Goal: Information Seeking & Learning: Learn about a topic

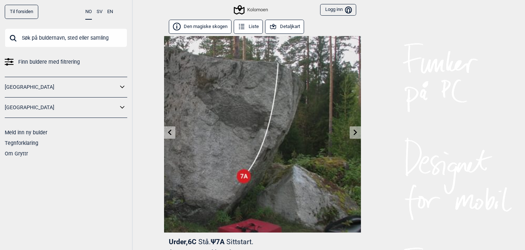
click at [294, 25] on button "Detaljkart" at bounding box center [284, 27] width 39 height 14
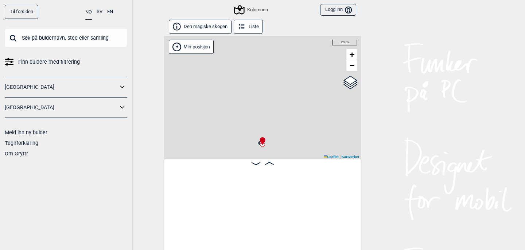
scroll to position [0, 15213]
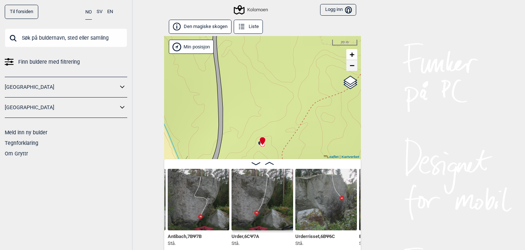
click at [352, 65] on span "−" at bounding box center [351, 65] width 5 height 9
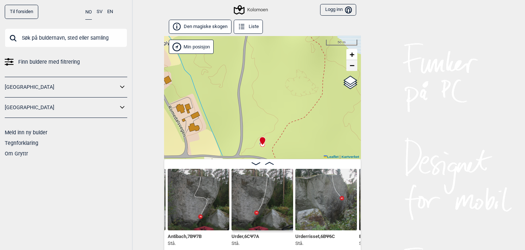
click at [352, 65] on span "−" at bounding box center [351, 65] width 5 height 9
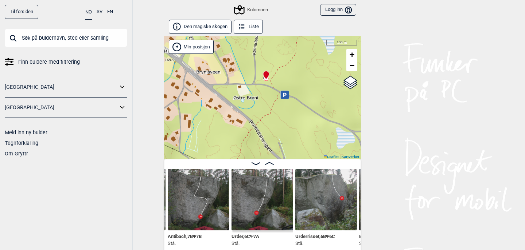
drag, startPoint x: 289, startPoint y: 124, endPoint x: 293, endPoint y: 58, distance: 66.1
click at [293, 58] on div "Kolomoen" at bounding box center [262, 97] width 197 height 123
click at [352, 66] on span "−" at bounding box center [351, 65] width 5 height 9
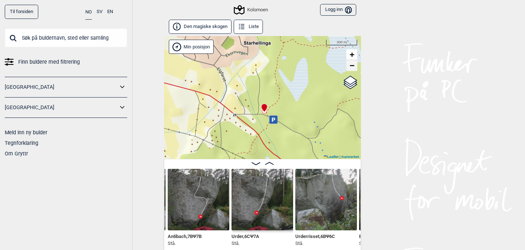
click at [352, 66] on span "−" at bounding box center [351, 65] width 5 height 9
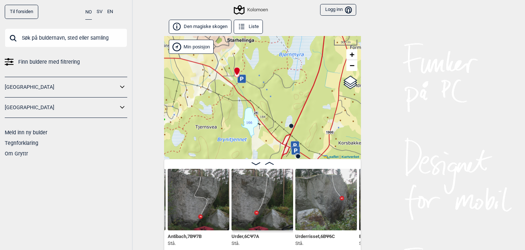
drag, startPoint x: 308, startPoint y: 116, endPoint x: 284, endPoint y: 60, distance: 61.1
click at [281, 61] on div "Kolomoen" at bounding box center [262, 97] width 197 height 123
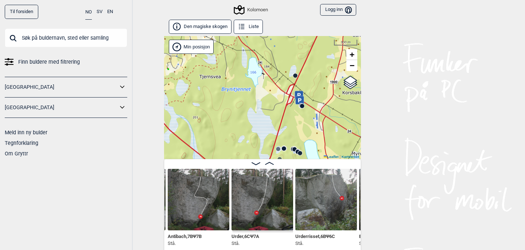
drag, startPoint x: 286, startPoint y: 104, endPoint x: 292, endPoint y: 53, distance: 51.0
click at [292, 53] on div "Kolomoen" at bounding box center [262, 97] width 197 height 123
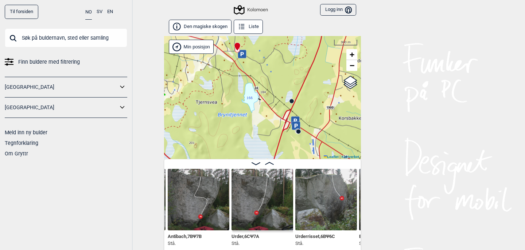
drag, startPoint x: 272, startPoint y: 98, endPoint x: 267, endPoint y: 126, distance: 28.0
click at [267, 126] on div "Kolomoen" at bounding box center [262, 97] width 197 height 123
click at [353, 53] on span "+" at bounding box center [351, 54] width 5 height 9
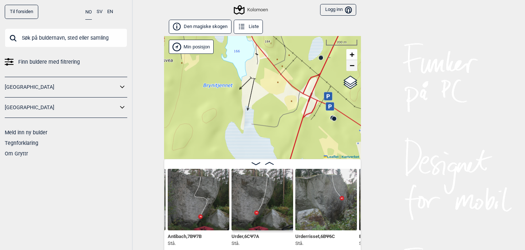
click at [354, 67] on span "−" at bounding box center [351, 65] width 5 height 9
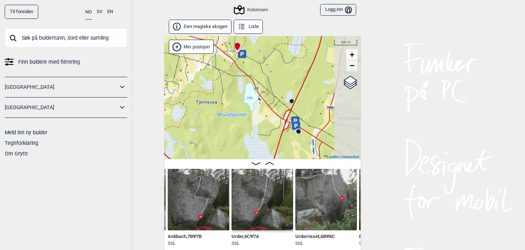
click at [354, 67] on span "−" at bounding box center [351, 65] width 5 height 9
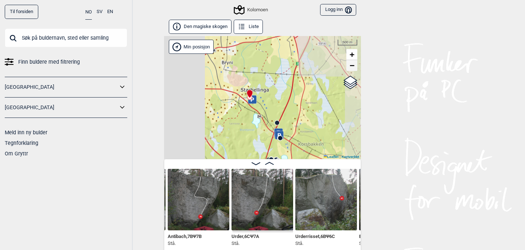
click at [354, 67] on span "−" at bounding box center [351, 65] width 5 height 9
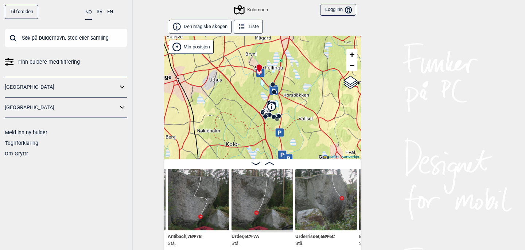
drag, startPoint x: 317, startPoint y: 135, endPoint x: 320, endPoint y: 86, distance: 49.3
click at [320, 86] on div "Kolomoen" at bounding box center [262, 97] width 197 height 123
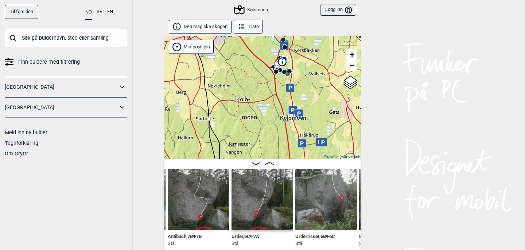
drag, startPoint x: 291, startPoint y: 126, endPoint x: 302, endPoint y: 80, distance: 47.6
click at [302, 80] on div "Kolomoen" at bounding box center [262, 97] width 197 height 123
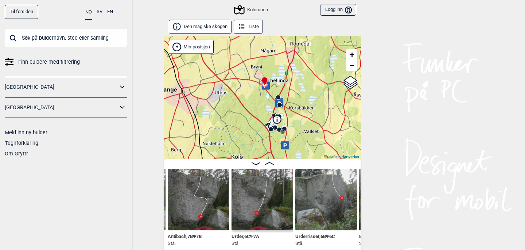
drag, startPoint x: 307, startPoint y: 77, endPoint x: 301, endPoint y: 137, distance: 61.1
click at [301, 137] on div "Kolomoen" at bounding box center [262, 97] width 197 height 123
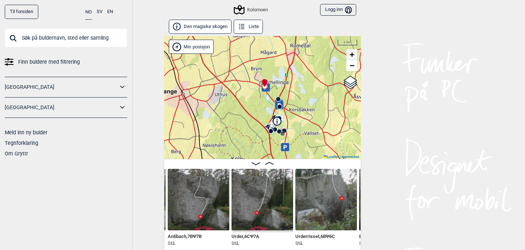
click at [351, 54] on span "+" at bounding box center [351, 54] width 5 height 9
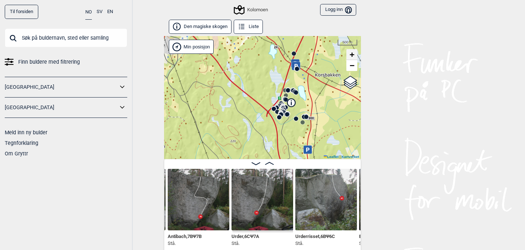
click at [351, 54] on span "+" at bounding box center [351, 54] width 5 height 9
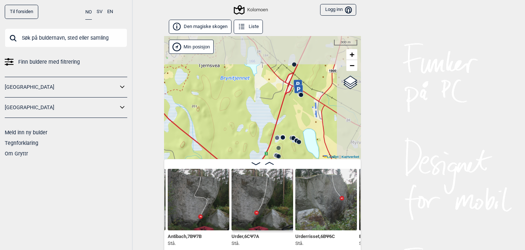
drag, startPoint x: 331, startPoint y: 70, endPoint x: 301, endPoint y: 173, distance: 107.9
click at [301, 173] on div "Den magiske skogen Liste Kolomoen" at bounding box center [262, 136] width 197 height 233
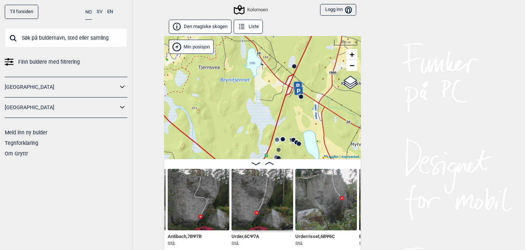
click at [301, 97] on circle at bounding box center [301, 97] width 4 height 4
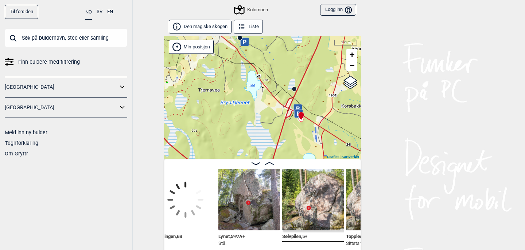
scroll to position [0, 14730]
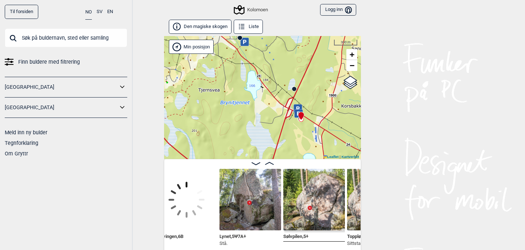
click at [249, 181] on img at bounding box center [250, 200] width 62 height 62
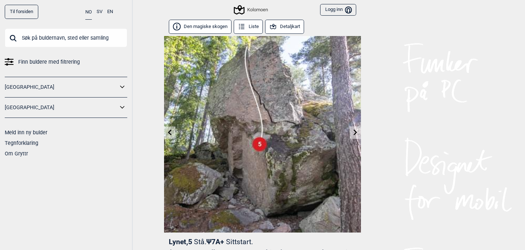
click at [282, 29] on button "Detaljkart" at bounding box center [284, 27] width 39 height 14
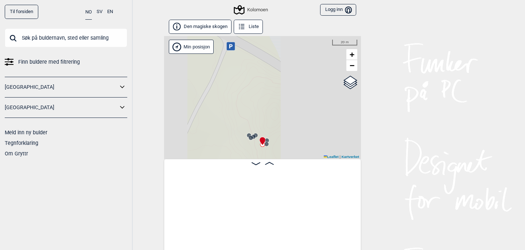
scroll to position [0, 14720]
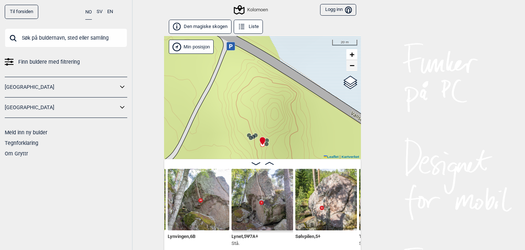
click at [351, 69] on span "−" at bounding box center [351, 65] width 5 height 9
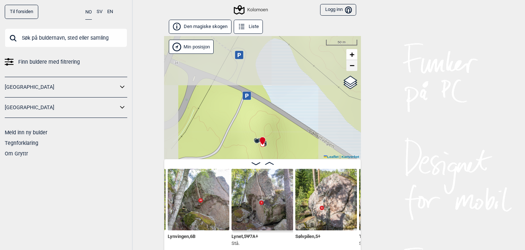
click at [351, 69] on span "−" at bounding box center [351, 65] width 5 height 9
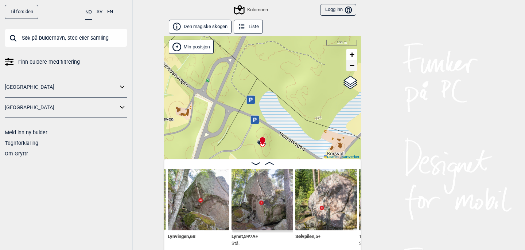
click at [351, 69] on span "−" at bounding box center [351, 65] width 5 height 9
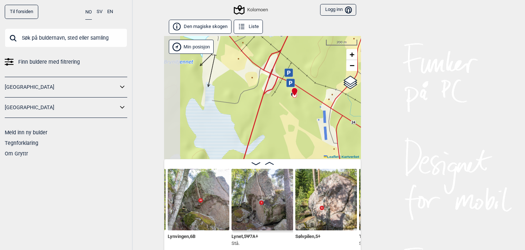
drag, startPoint x: 316, startPoint y: 119, endPoint x: 345, endPoint y: 63, distance: 62.9
click at [345, 63] on div "Kolomoen" at bounding box center [262, 97] width 197 height 123
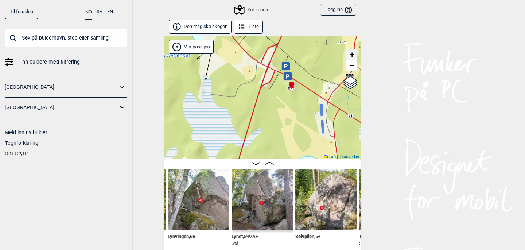
click at [352, 54] on span "+" at bounding box center [351, 54] width 5 height 9
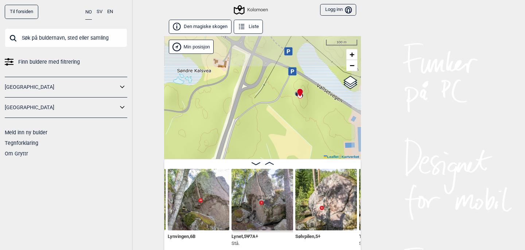
drag, startPoint x: 304, startPoint y: 81, endPoint x: 284, endPoint y: 144, distance: 66.2
click at [284, 144] on div "Kolomoen" at bounding box center [262, 97] width 197 height 123
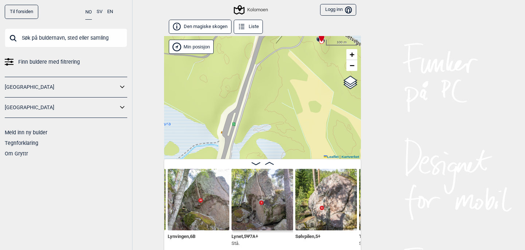
drag, startPoint x: 265, startPoint y: 124, endPoint x: 286, endPoint y: 69, distance: 58.6
click at [286, 69] on div "Kolomoen" at bounding box center [262, 97] width 197 height 123
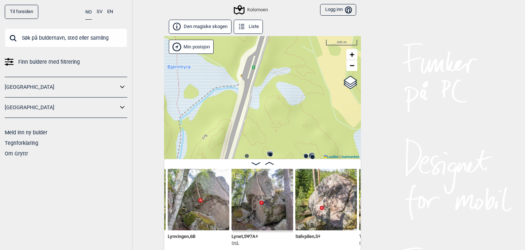
drag, startPoint x: 284, startPoint y: 121, endPoint x: 308, endPoint y: 48, distance: 77.0
click at [308, 48] on div "Kolomoen" at bounding box center [262, 97] width 197 height 123
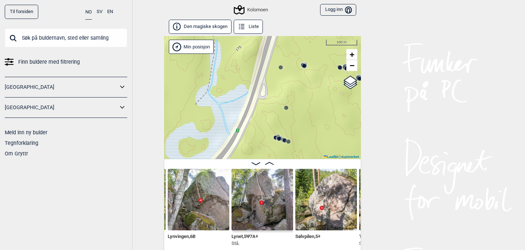
drag, startPoint x: 288, startPoint y: 109, endPoint x: 318, endPoint y: 37, distance: 78.1
click at [318, 37] on div "Kolomoen" at bounding box center [262, 97] width 197 height 123
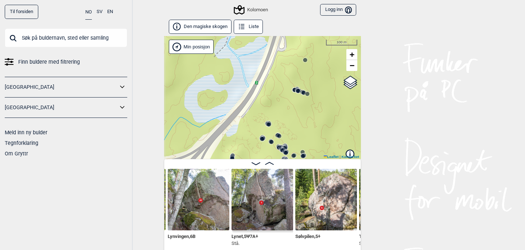
drag, startPoint x: 286, startPoint y: 97, endPoint x: 305, endPoint y: 49, distance: 51.4
click at [305, 49] on div "Kolomoen" at bounding box center [262, 97] width 197 height 123
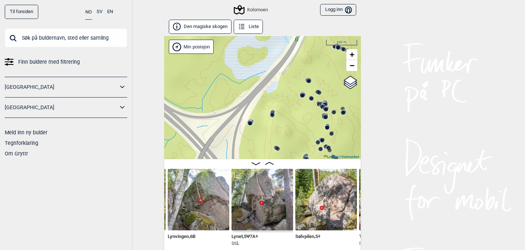
drag, startPoint x: 265, startPoint y: 110, endPoint x: 305, endPoint y: 66, distance: 59.1
click at [305, 66] on div "Kolomoen" at bounding box center [262, 97] width 197 height 123
click at [302, 95] on circle at bounding box center [302, 96] width 4 height 4
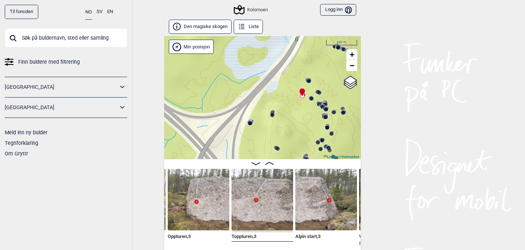
click at [312, 99] on circle at bounding box center [311, 99] width 4 height 4
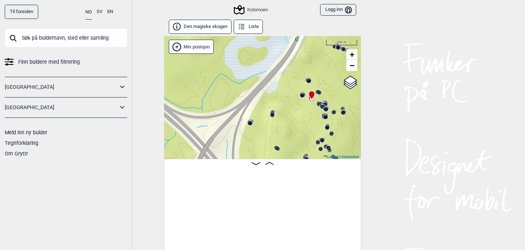
scroll to position [0, 5862]
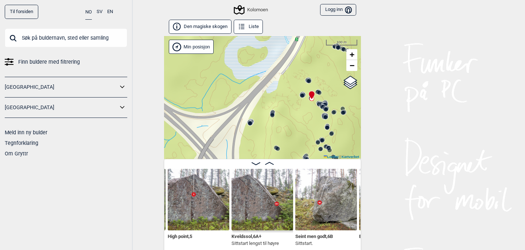
click at [324, 117] on circle at bounding box center [325, 117] width 4 height 4
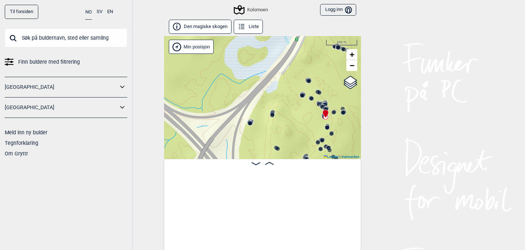
scroll to position [0, 8521]
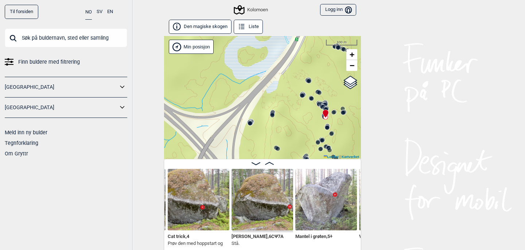
click at [326, 127] on circle at bounding box center [327, 128] width 4 height 4
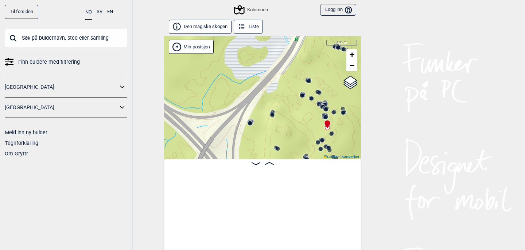
scroll to position [0, 4742]
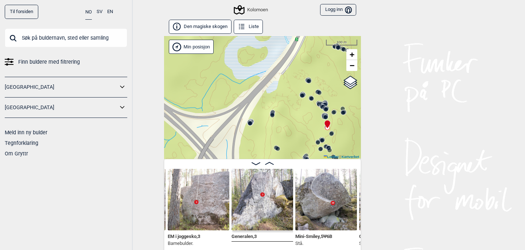
click at [100, 42] on input "text" at bounding box center [66, 37] width 122 height 19
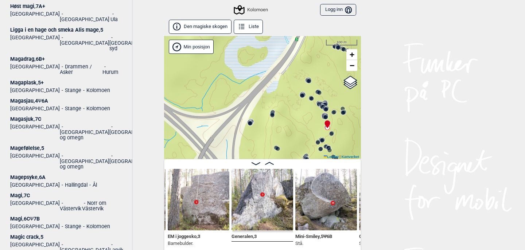
scroll to position [340, 0]
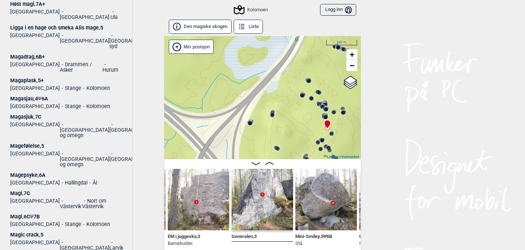
type input "magi"
click at [17, 214] on div "Magi , 6C Ψ 7B" at bounding box center [66, 216] width 112 height 5
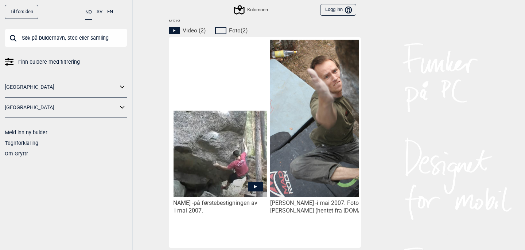
scroll to position [0, 275]
click at [256, 187] on icon at bounding box center [254, 186] width 15 height 9
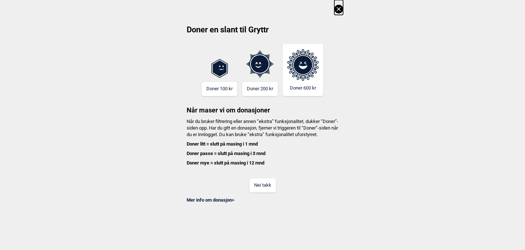
click at [339, 7] on icon at bounding box center [338, 9] width 9 height 9
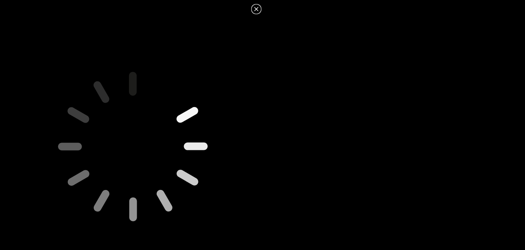
click at [256, 10] on icon at bounding box center [256, 9] width 4 height 4
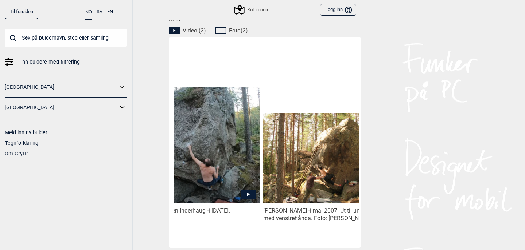
scroll to position [0, 24]
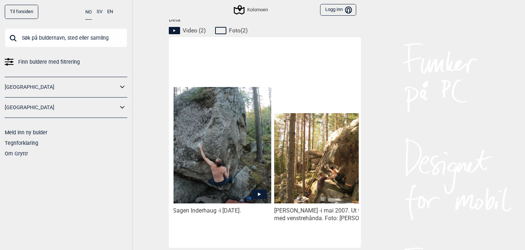
click at [259, 195] on icon at bounding box center [259, 195] width 3 height 4
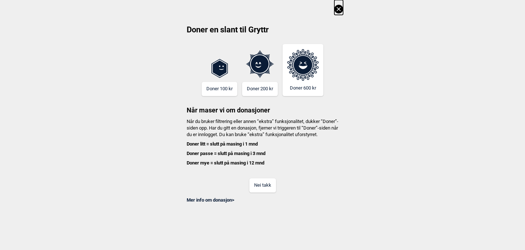
click at [339, 9] on icon at bounding box center [338, 9] width 9 height 9
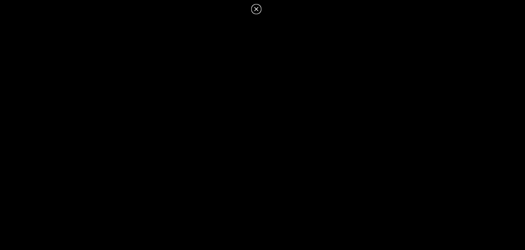
click at [259, 10] on icon at bounding box center [256, 9] width 9 height 9
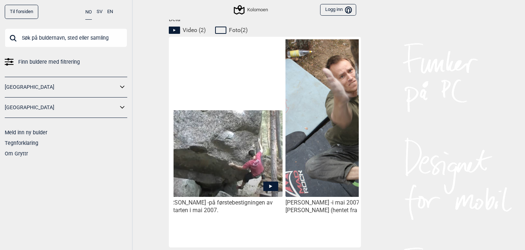
scroll to position [351, 0]
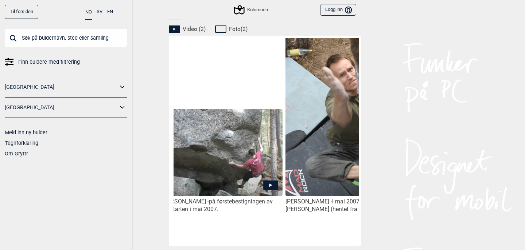
click at [270, 184] on icon at bounding box center [270, 185] width 15 height 9
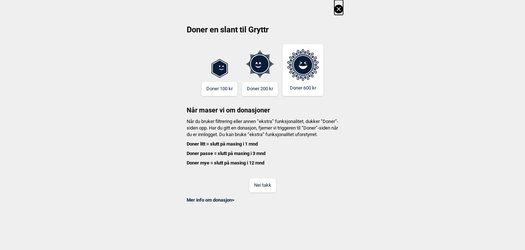
click at [337, 11] on icon at bounding box center [338, 9] width 4 height 4
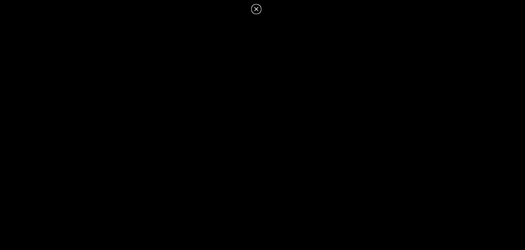
click at [254, 9] on icon at bounding box center [256, 9] width 9 height 9
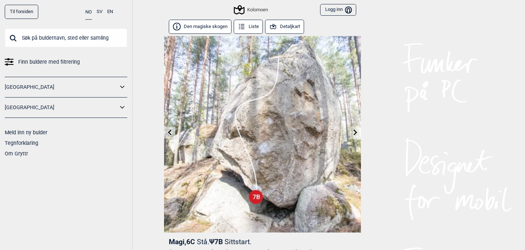
scroll to position [0, 0]
click at [91, 36] on input "text" at bounding box center [66, 37] width 122 height 19
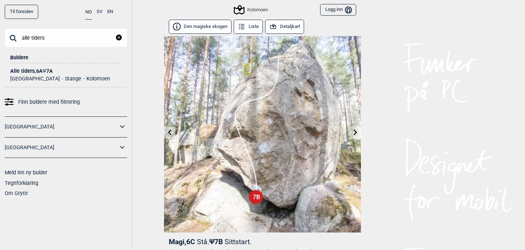
type input "alle tiders"
click at [52, 73] on div "Alle tiders , 6A Ψ 7A" at bounding box center [66, 71] width 112 height 5
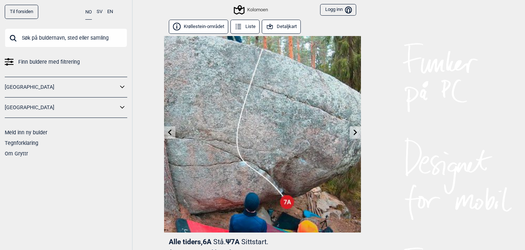
click at [289, 27] on button "Detaljkart" at bounding box center [281, 27] width 39 height 14
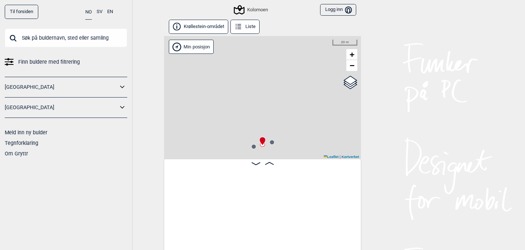
scroll to position [0, 5666]
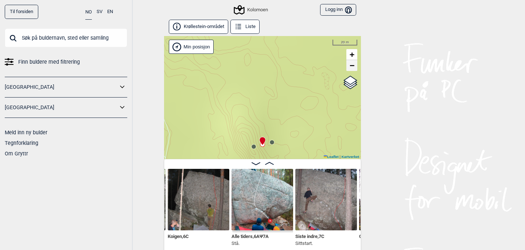
click at [353, 67] on span "−" at bounding box center [351, 65] width 5 height 9
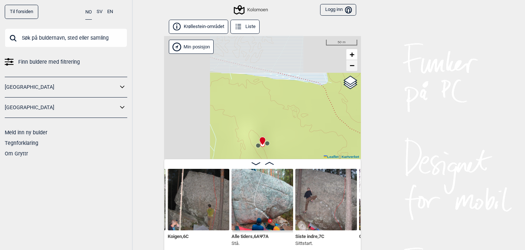
click at [353, 67] on span "−" at bounding box center [351, 65] width 5 height 9
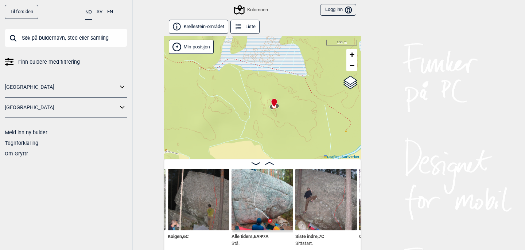
drag, startPoint x: 306, startPoint y: 120, endPoint x: 318, endPoint y: 81, distance: 40.0
click at [318, 81] on div "Kolomoen" at bounding box center [262, 97] width 197 height 123
click at [354, 67] on span "−" at bounding box center [351, 65] width 5 height 9
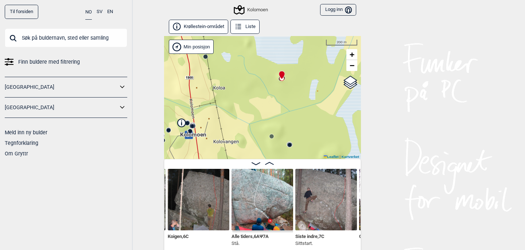
drag, startPoint x: 308, startPoint y: 118, endPoint x: 321, endPoint y: 71, distance: 49.2
click at [321, 71] on div "Kolomoen" at bounding box center [262, 97] width 197 height 123
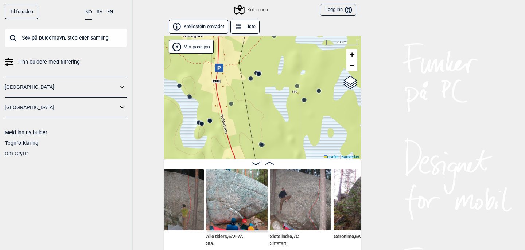
scroll to position [0, 5699]
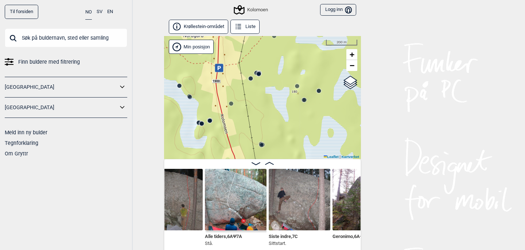
click at [238, 190] on img at bounding box center [236, 200] width 62 height 62
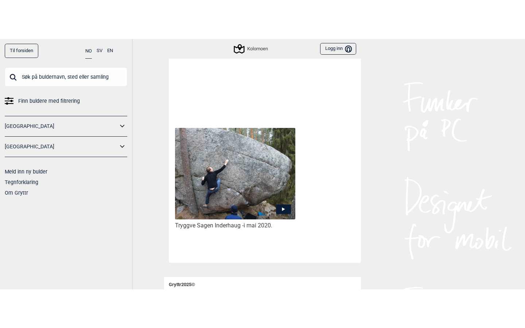
scroll to position [371, 0]
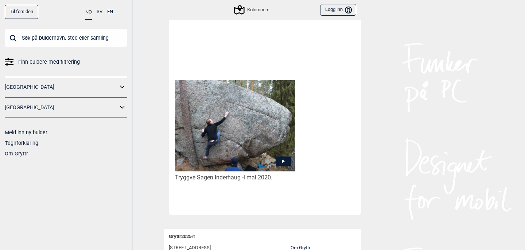
click at [282, 160] on icon at bounding box center [283, 162] width 3 height 4
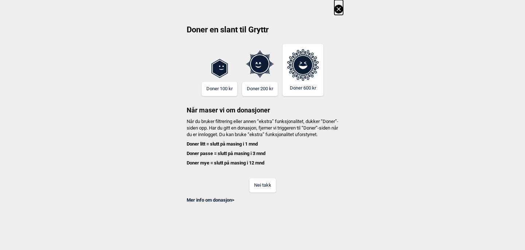
click at [340, 11] on icon at bounding box center [338, 9] width 4 height 4
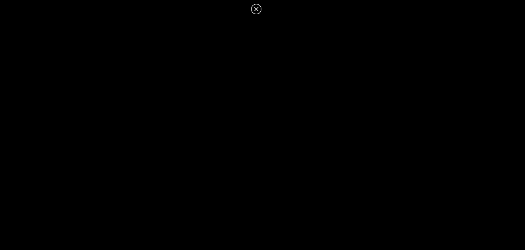
scroll to position [343, 0]
click at [255, 9] on icon at bounding box center [256, 9] width 4 height 4
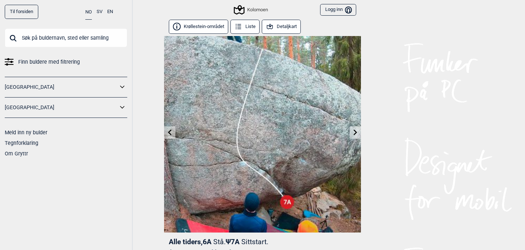
scroll to position [0, 0]
click at [284, 27] on button "Detaljkart" at bounding box center [281, 27] width 39 height 14
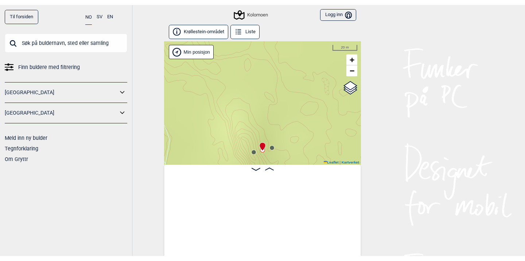
scroll to position [0, 5666]
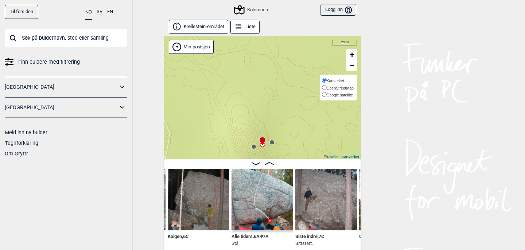
click at [323, 92] on input "Google satellite" at bounding box center [324, 94] width 5 height 5
radio input "true"
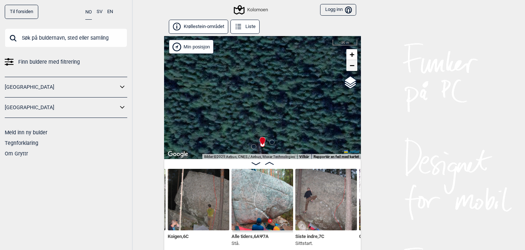
click at [352, 66] on span "−" at bounding box center [351, 65] width 5 height 9
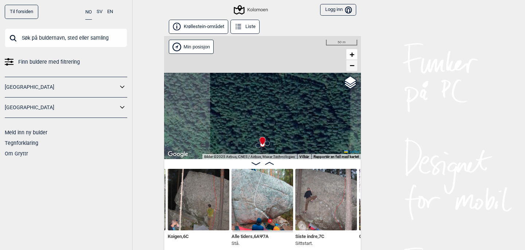
click at [352, 66] on span "−" at bounding box center [351, 65] width 5 height 9
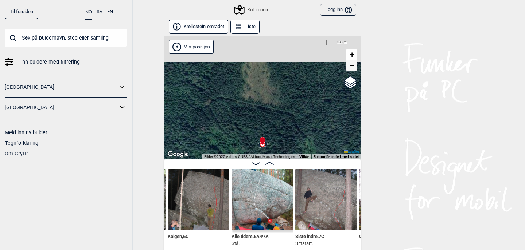
click at [352, 66] on span "−" at bounding box center [351, 65] width 5 height 9
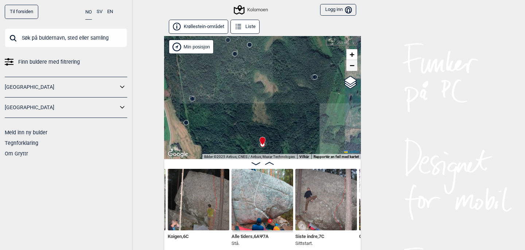
click at [352, 66] on span "−" at bounding box center [351, 65] width 5 height 9
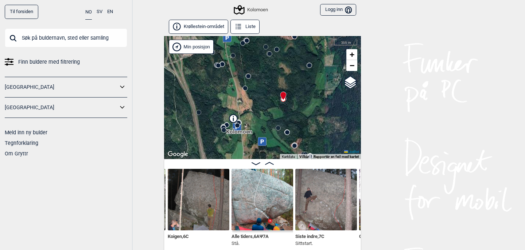
drag, startPoint x: 300, startPoint y: 118, endPoint x: 324, endPoint y: 71, distance: 52.5
click at [324, 72] on div "Kolomoen" at bounding box center [262, 97] width 197 height 123
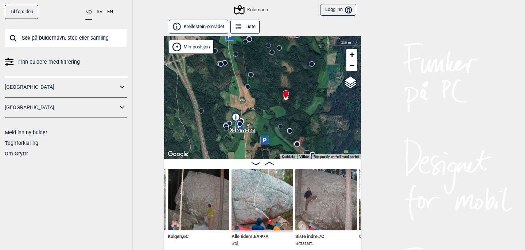
click at [308, 87] on div "Kolomoen" at bounding box center [262, 97] width 197 height 123
click at [351, 68] on span "−" at bounding box center [351, 65] width 5 height 9
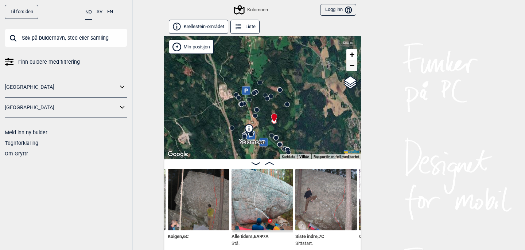
click at [351, 68] on span "−" at bounding box center [351, 65] width 5 height 9
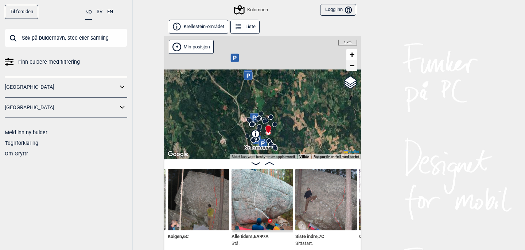
click at [351, 68] on span "−" at bounding box center [351, 65] width 5 height 9
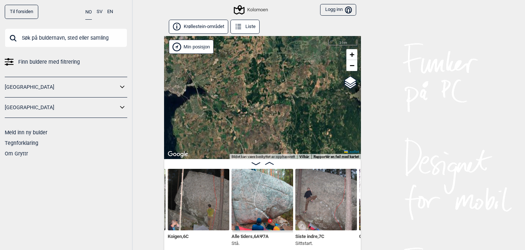
drag, startPoint x: 292, startPoint y: 90, endPoint x: 326, endPoint y: 134, distance: 55.8
click at [326, 134] on div "Kolomoen" at bounding box center [262, 97] width 197 height 123
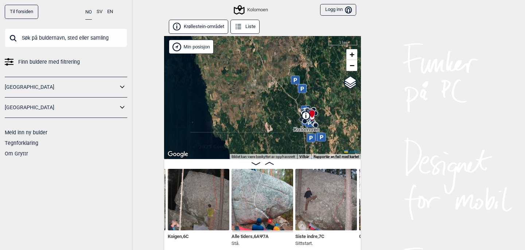
drag, startPoint x: 298, startPoint y: 109, endPoint x: 310, endPoint y: 41, distance: 69.6
click at [310, 42] on div "Kolomoen" at bounding box center [262, 97] width 197 height 123
